Goal: Task Accomplishment & Management: Manage account settings

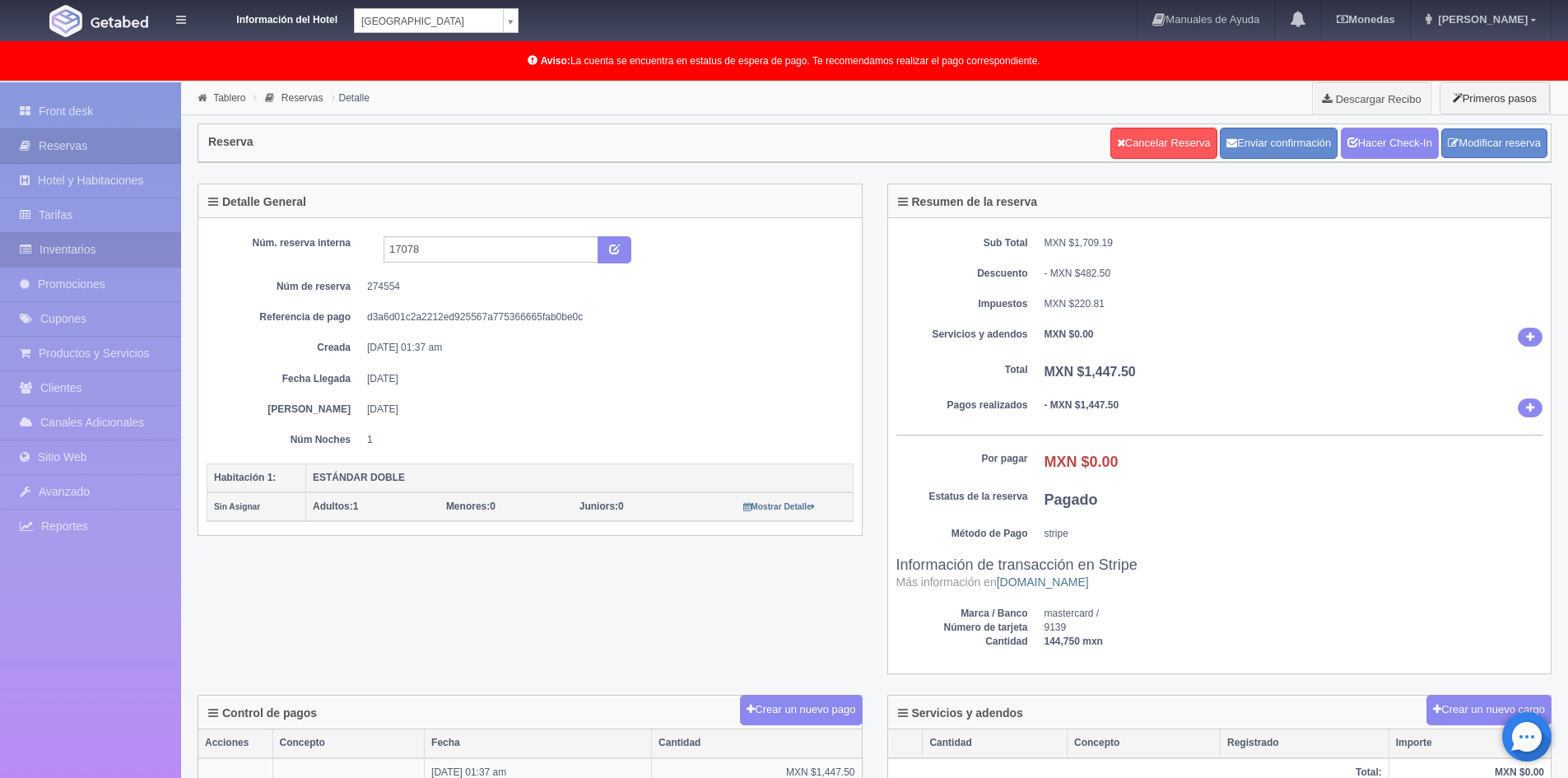
click at [53, 247] on link "Inventarios" at bounding box center [90, 249] width 181 height 34
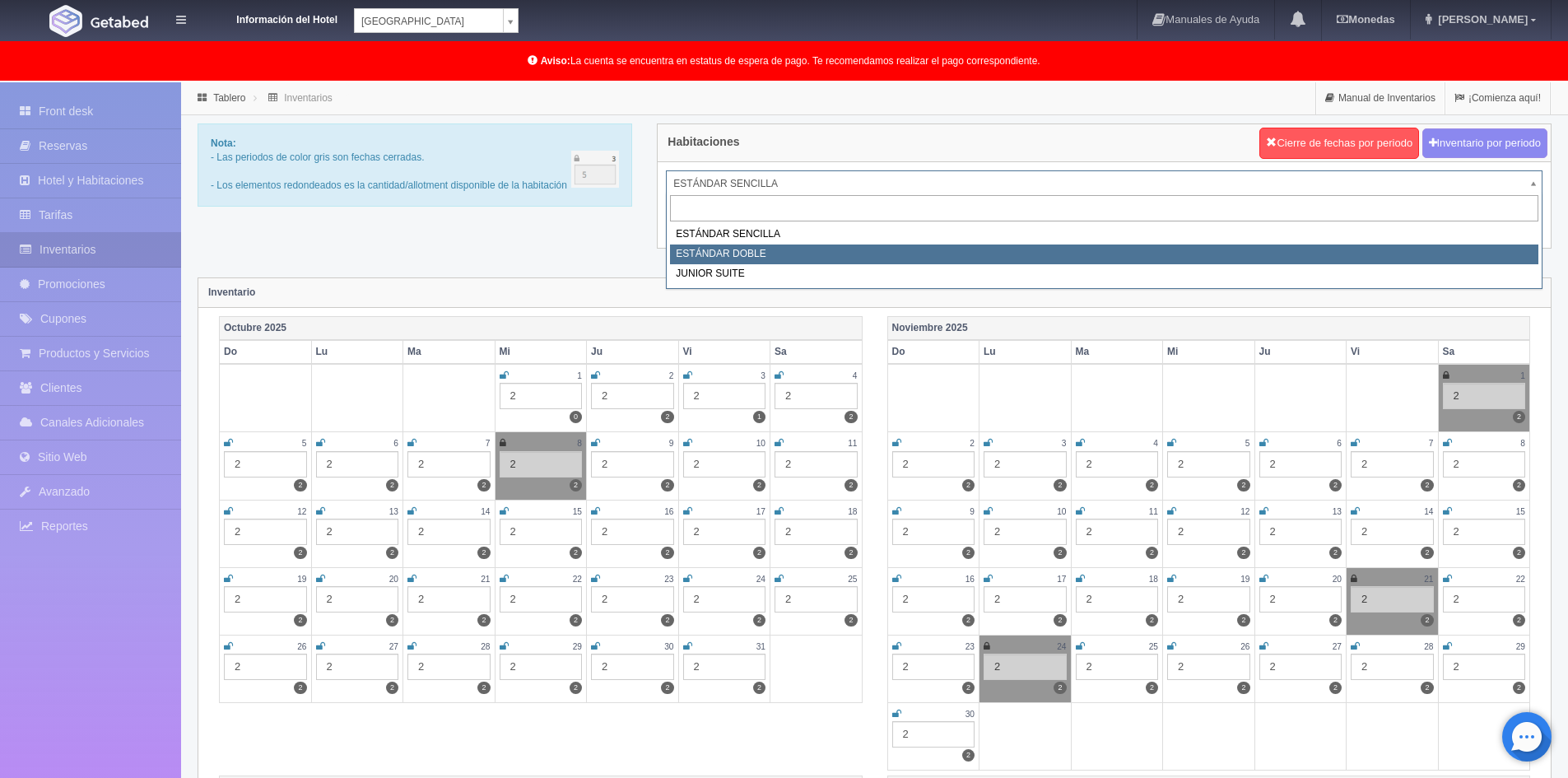
select select "745"
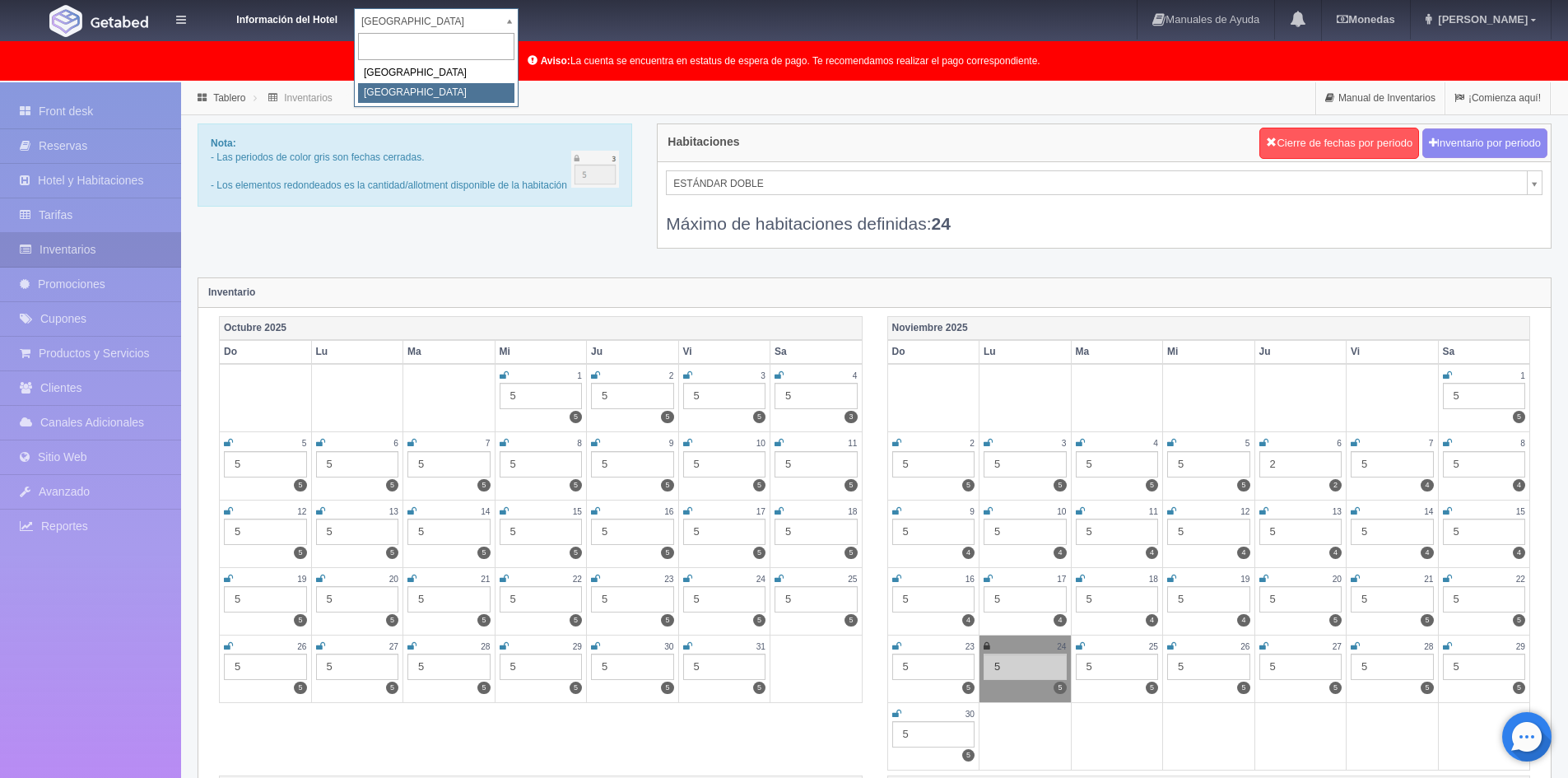
select select "342"
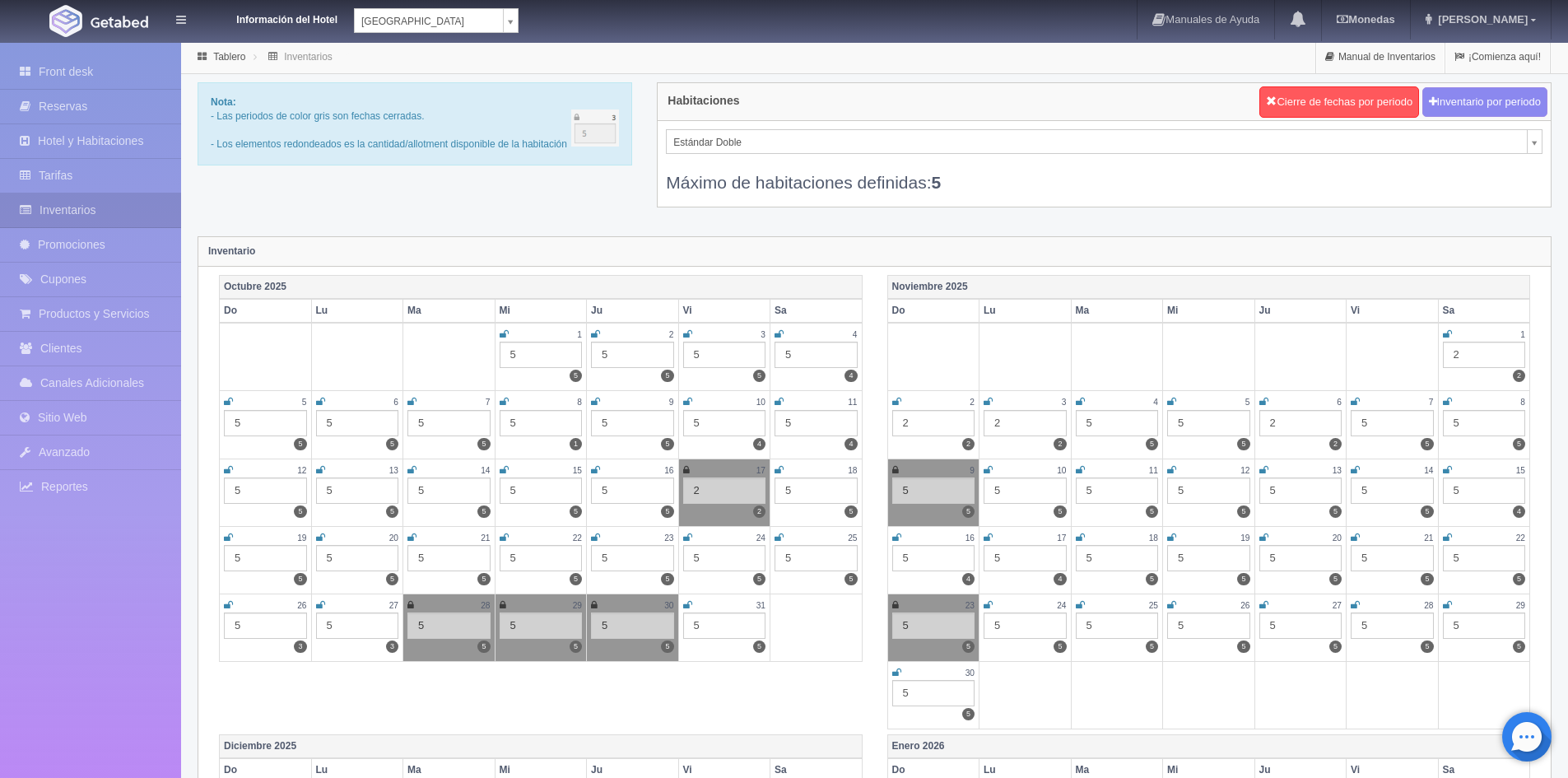
click at [725, 633] on div "5" at bounding box center [724, 625] width 83 height 27
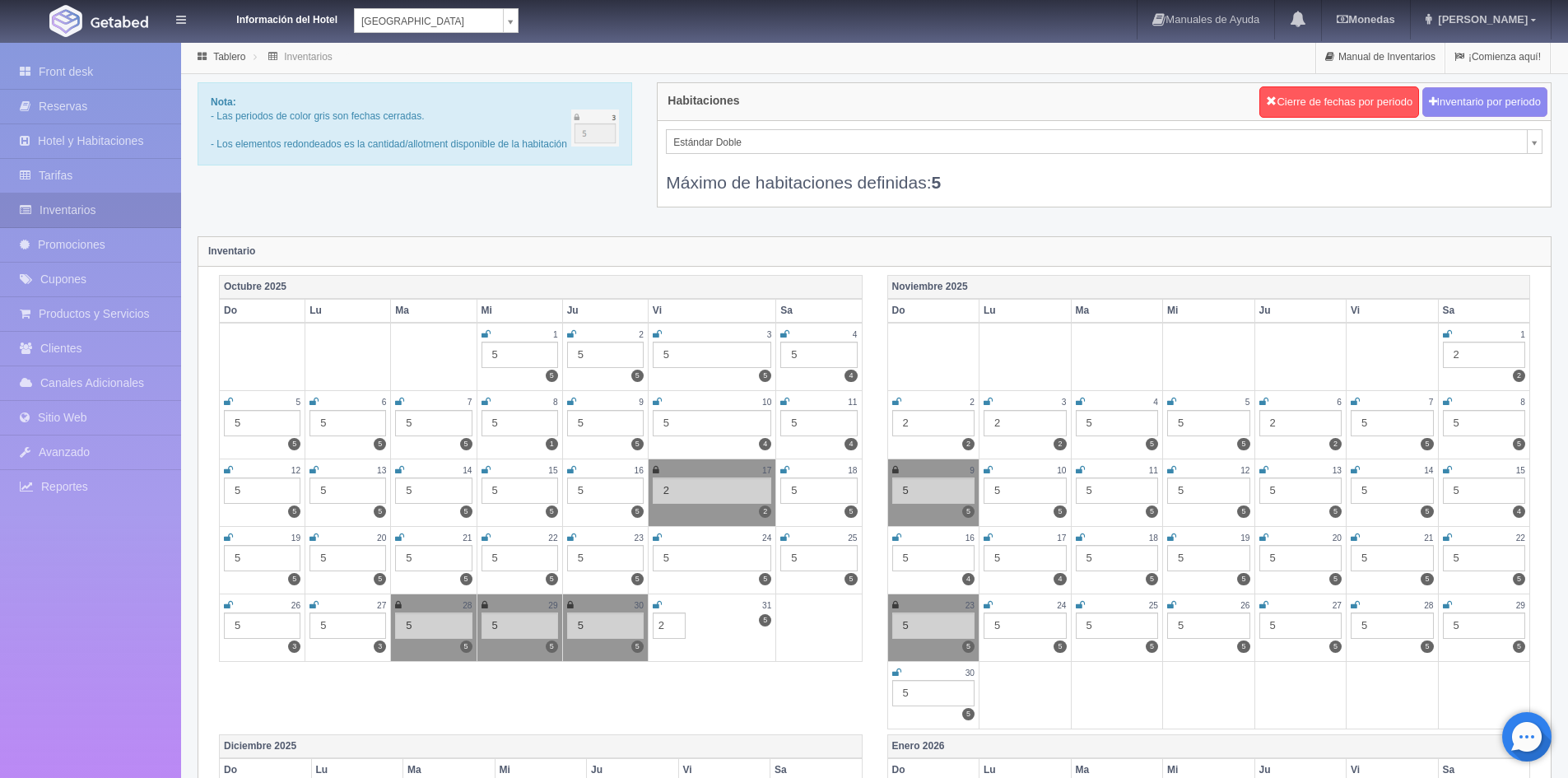
type input "2"
click at [803, 705] on div "Octubre 2025 Do Lu Ma Mi Ju Vi Sa 1 5 5 2 5 5 3 5 5 4 5 4 5 5 5 6 5 5 7 5 5 8 5…" at bounding box center [874, 505] width 1335 height 460
select select "375"
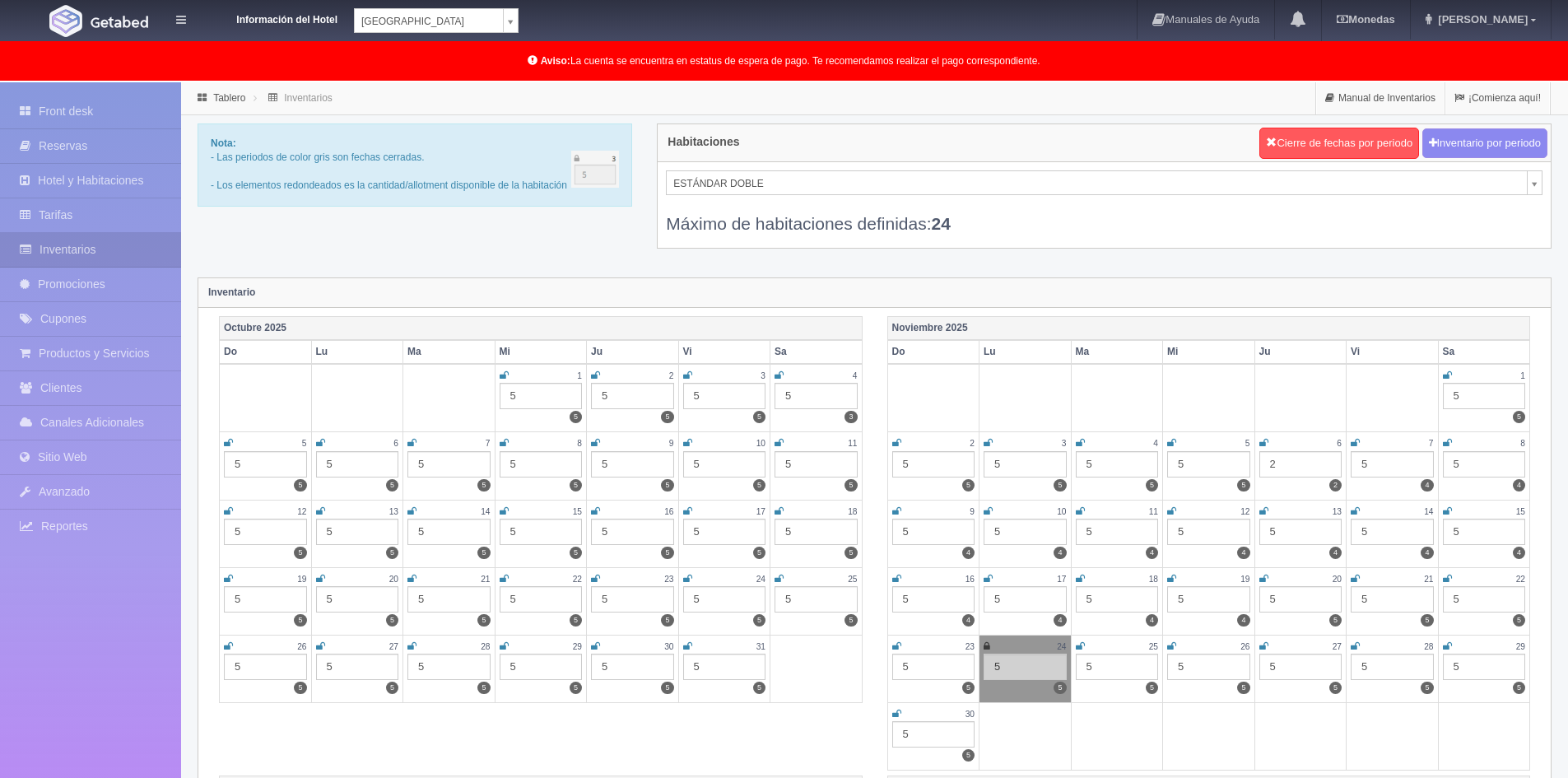
scroll to position [41, 0]
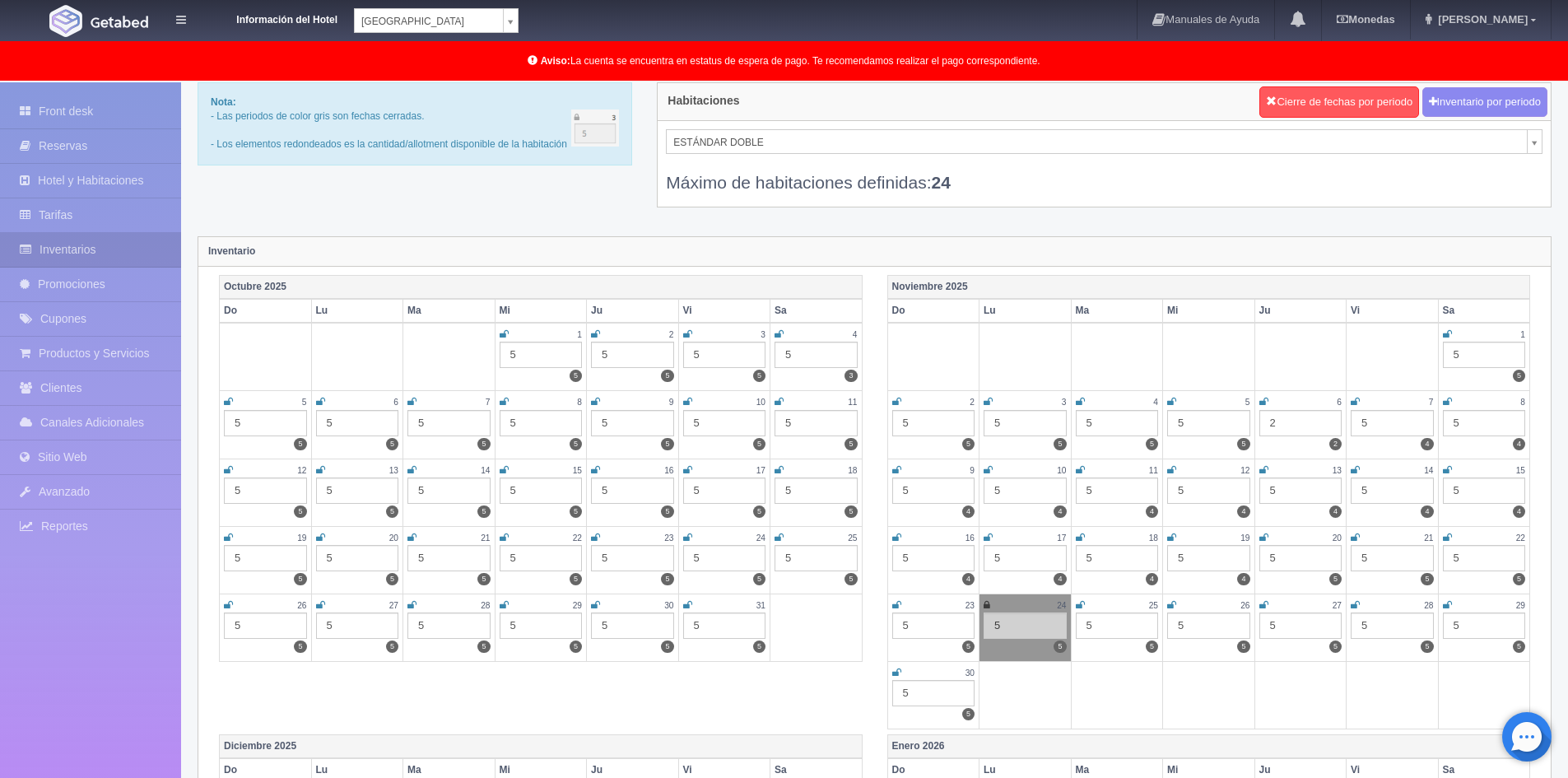
click at [1048, 169] on div "Máximo de habitaciones definidas: 24" at bounding box center [1104, 174] width 877 height 40
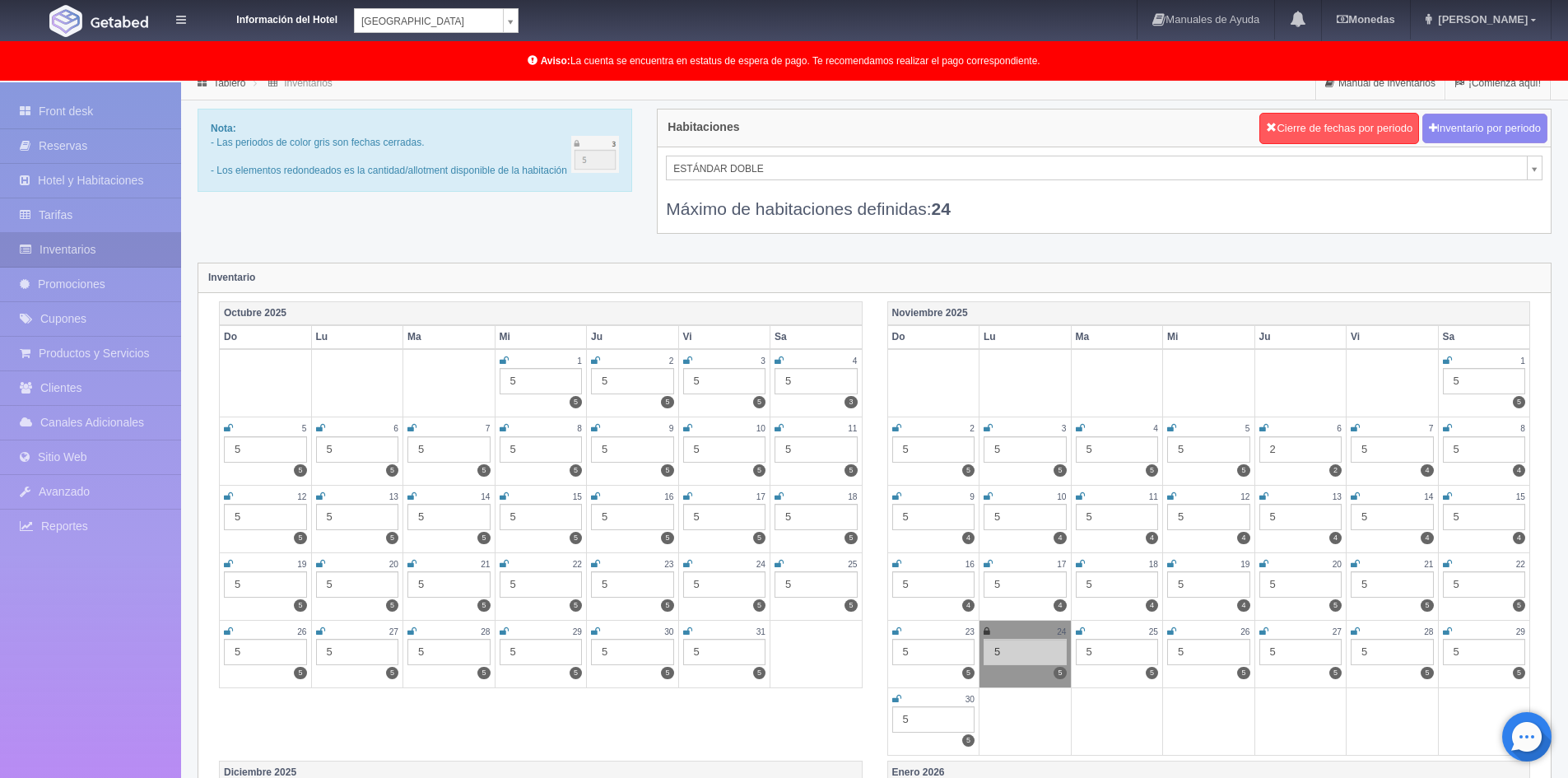
scroll to position [0, 0]
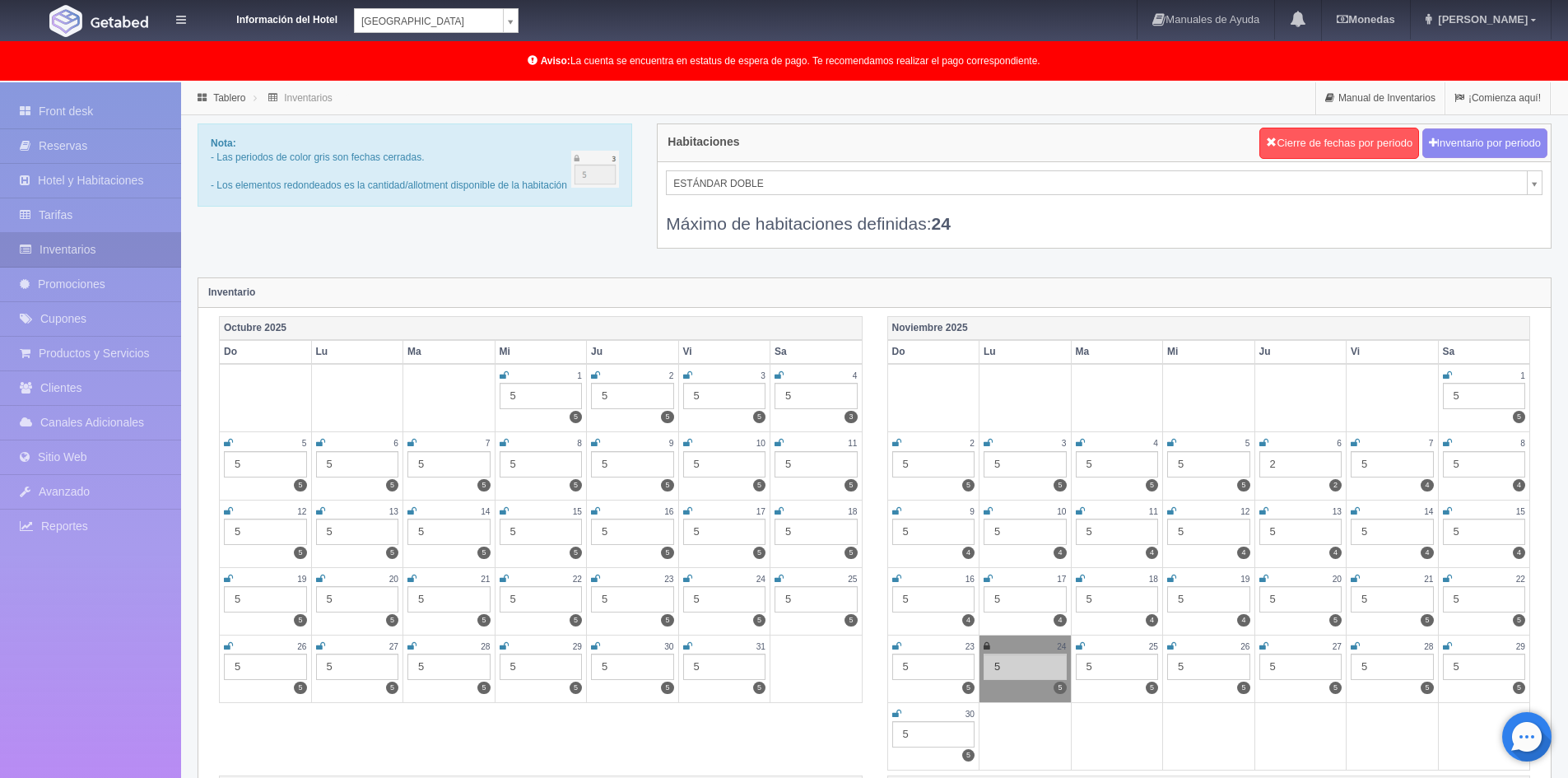
click at [1263, 441] on icon at bounding box center [1264, 442] width 9 height 10
click at [62, 112] on link "Front desk" at bounding box center [90, 111] width 181 height 34
